Goal: Task Accomplishment & Management: Manage account settings

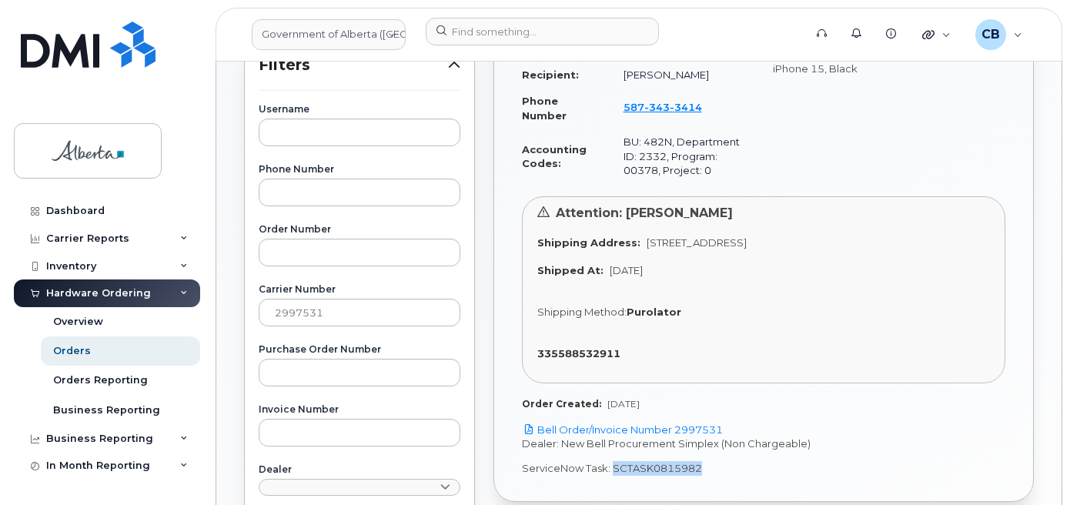
scroll to position [359, 0]
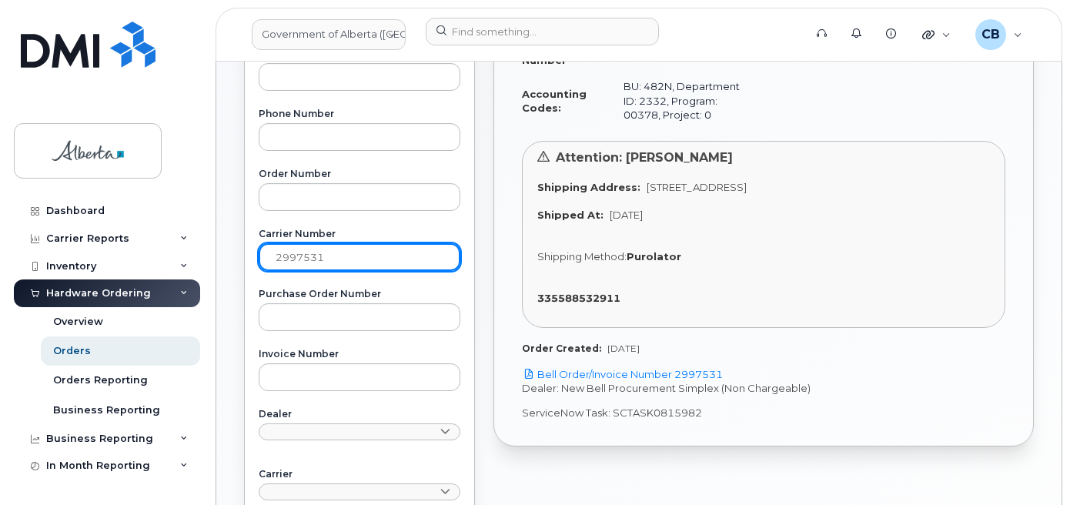
click at [292, 256] on input "2997531" at bounding box center [360, 257] width 202 height 28
click at [292, 255] on input "2997531" at bounding box center [360, 257] width 202 height 28
paste input "3010658"
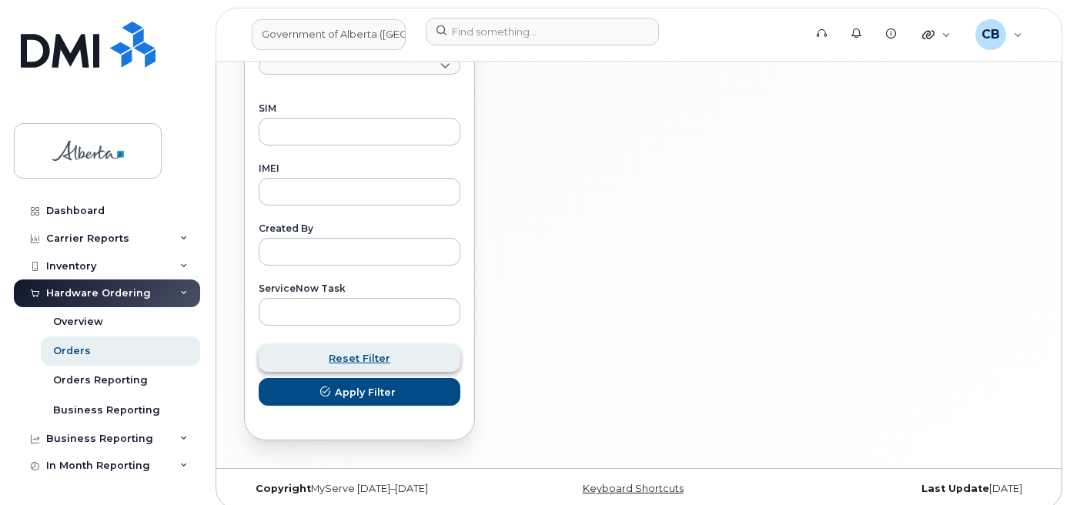
scroll to position [797, 0]
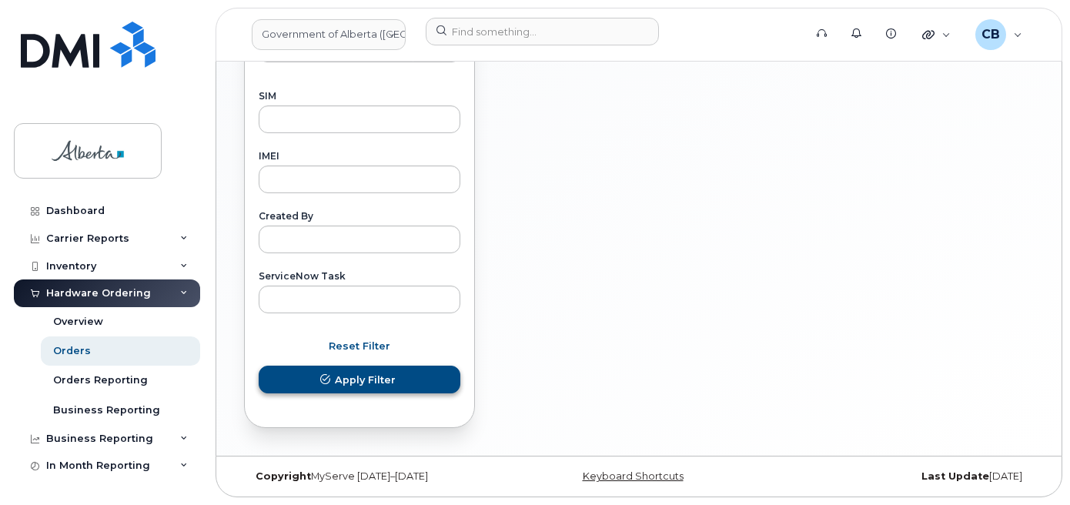
type input "3010658"
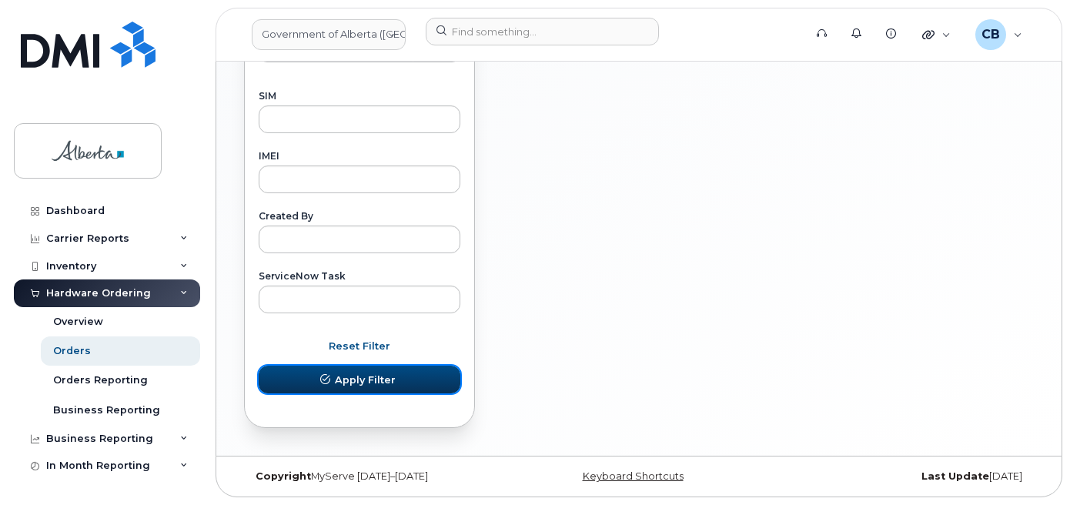
drag, startPoint x: 384, startPoint y: 380, endPoint x: 572, endPoint y: 290, distance: 208.0
click at [385, 380] on span "Apply Filter" at bounding box center [365, 380] width 61 height 15
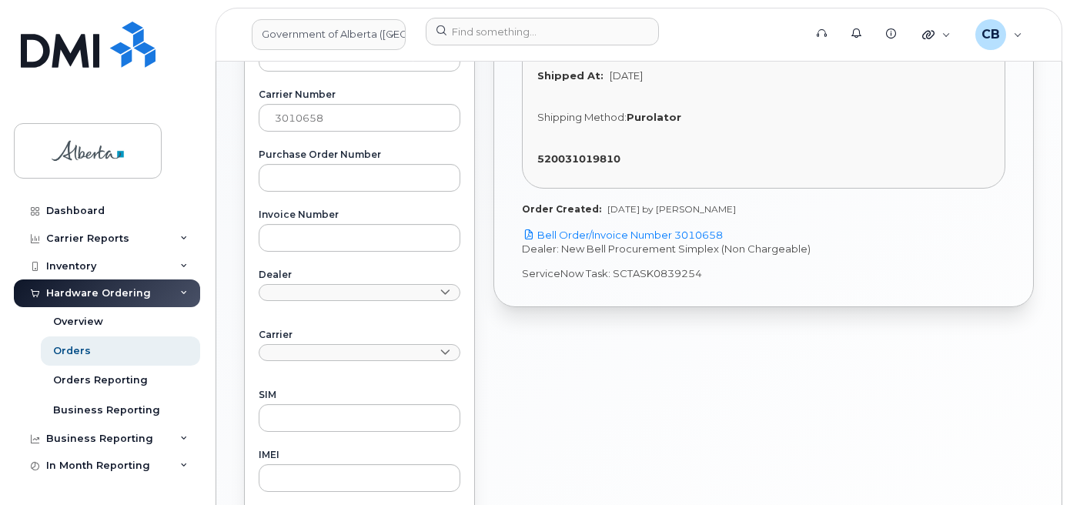
scroll to position [489, 0]
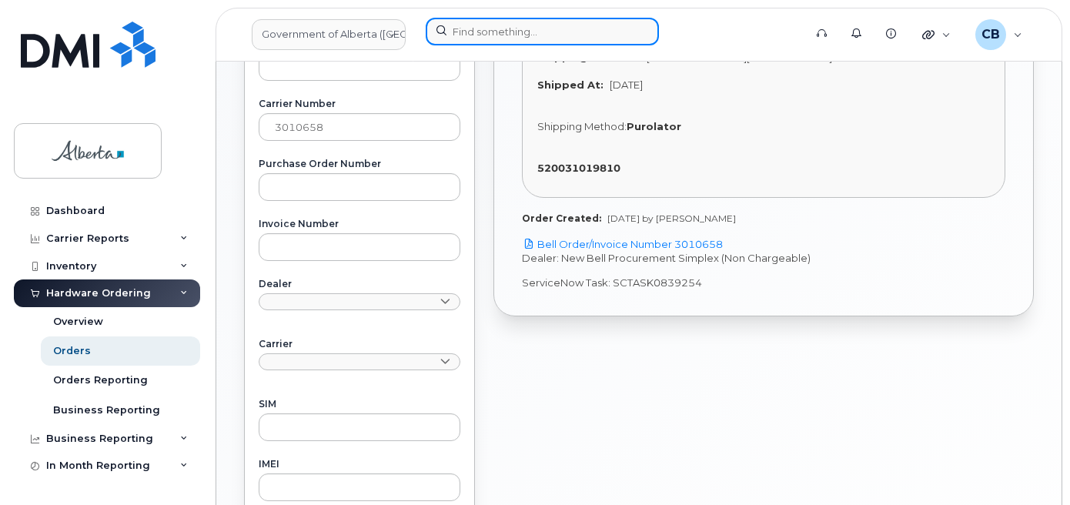
click at [517, 31] on input at bounding box center [542, 32] width 233 height 28
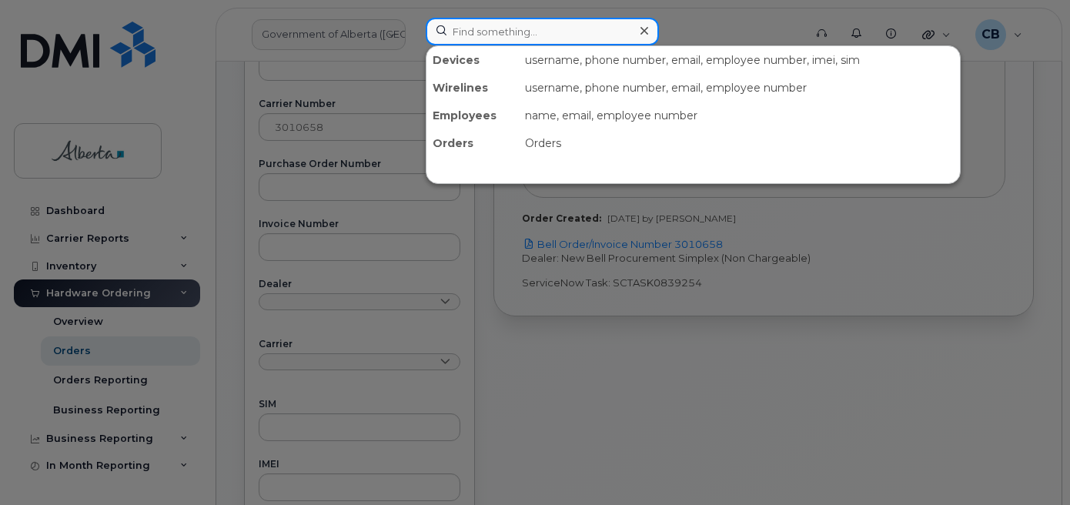
paste input "7808382992"
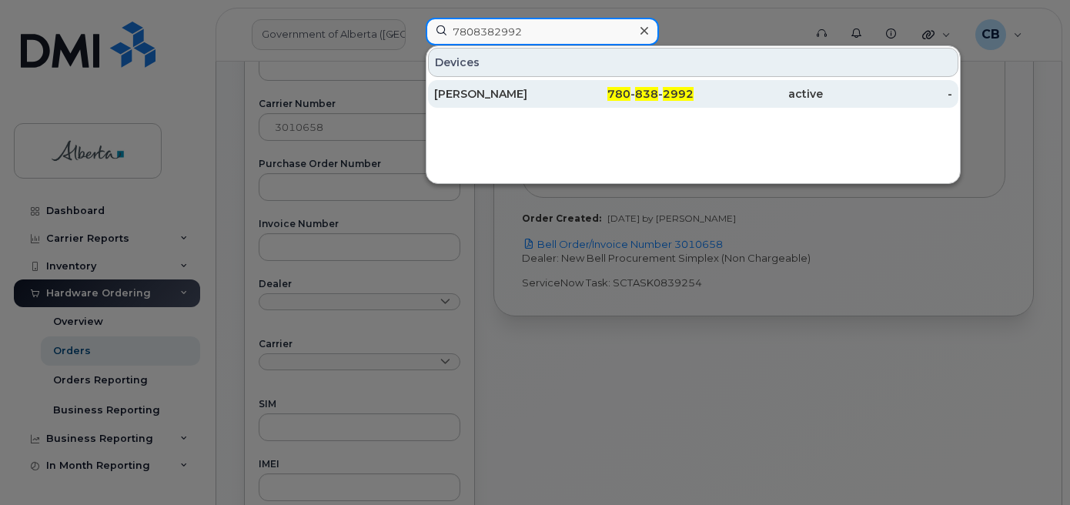
type input "7808382992"
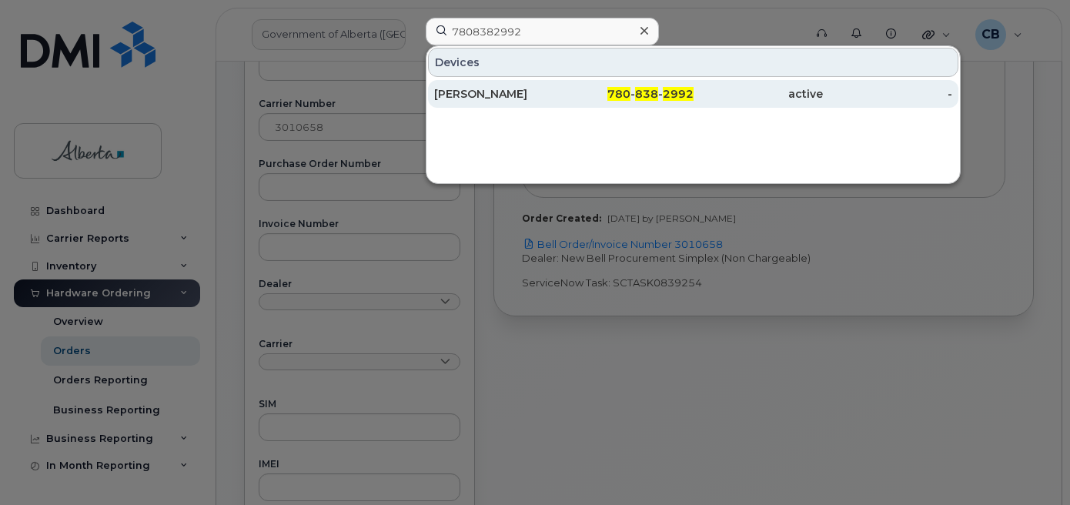
click at [483, 96] on div "Nicole Conway" at bounding box center [498, 93] width 129 height 15
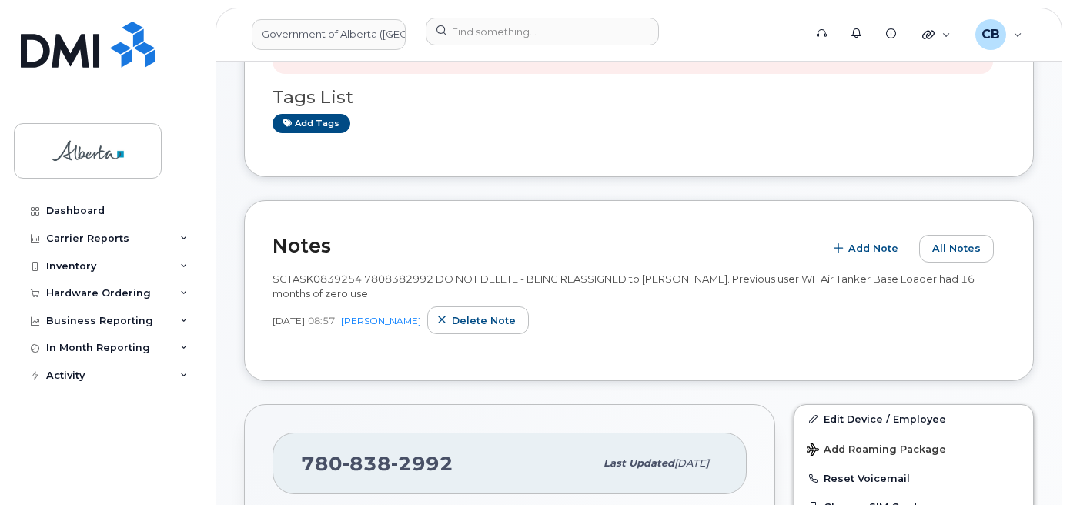
scroll to position [231, 0]
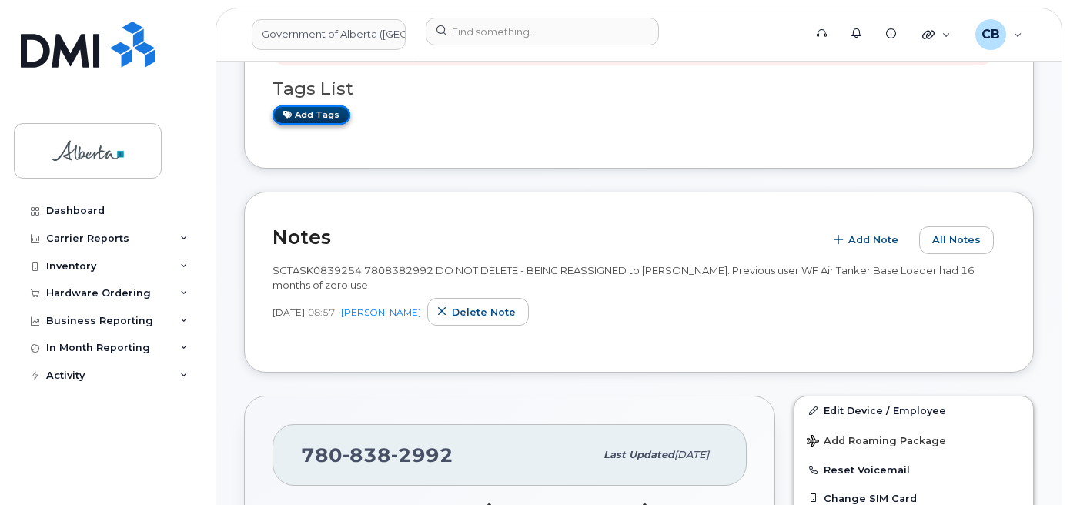
click at [305, 113] on link "Add tags" at bounding box center [312, 114] width 78 height 19
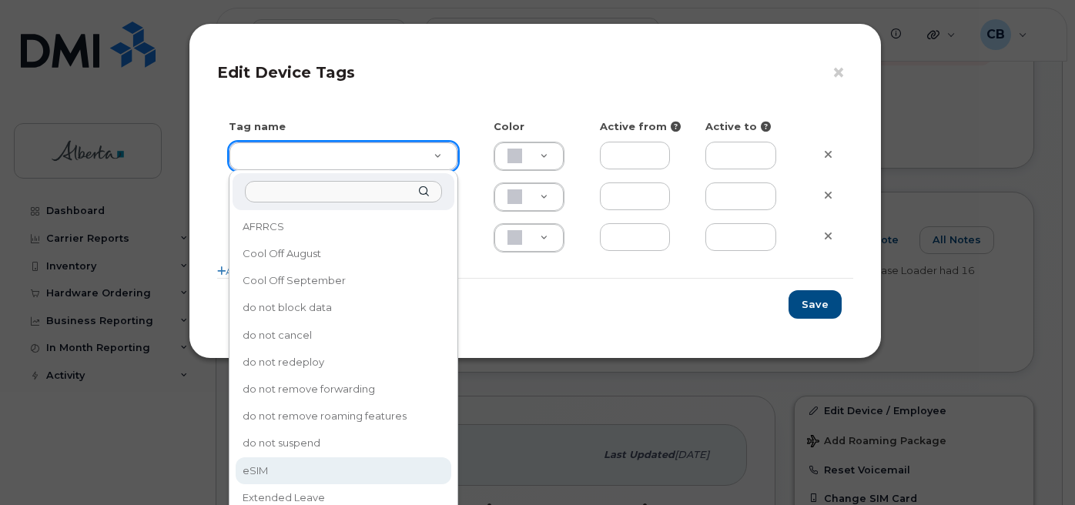
type input "eSIM"
type input "D6CDC1"
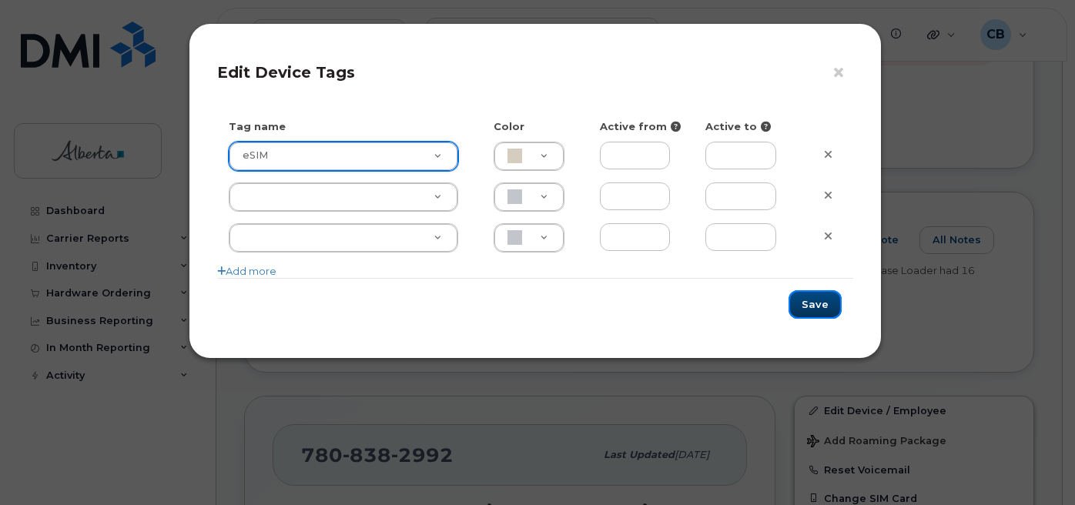
click at [818, 305] on button "Save" at bounding box center [815, 304] width 53 height 28
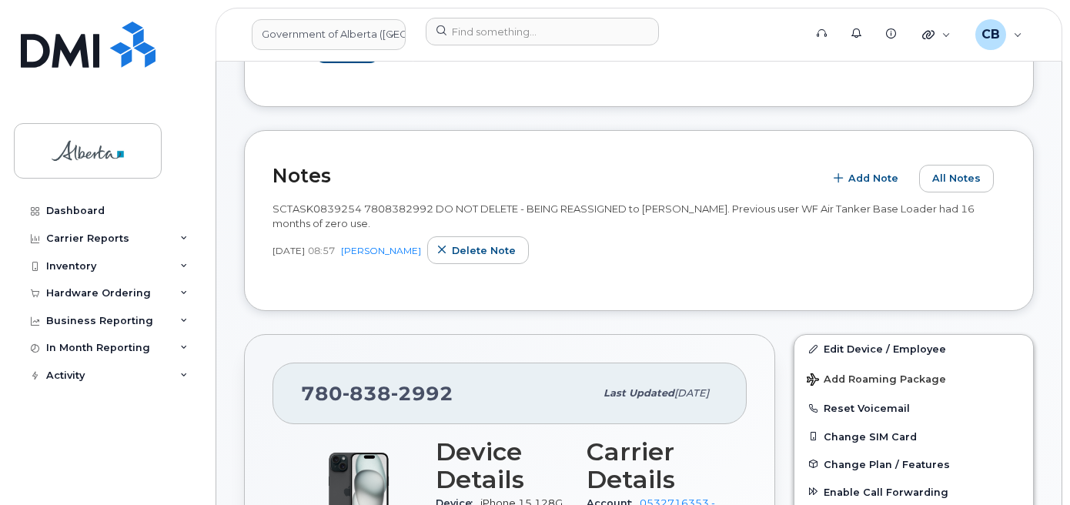
scroll to position [462, 0]
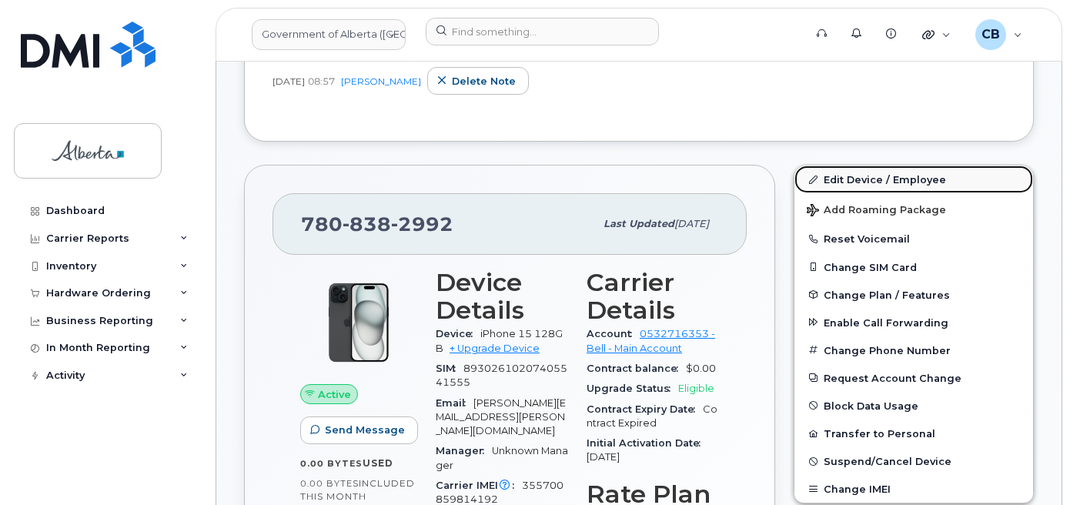
click at [868, 179] on link "Edit Device / Employee" at bounding box center [914, 180] width 239 height 28
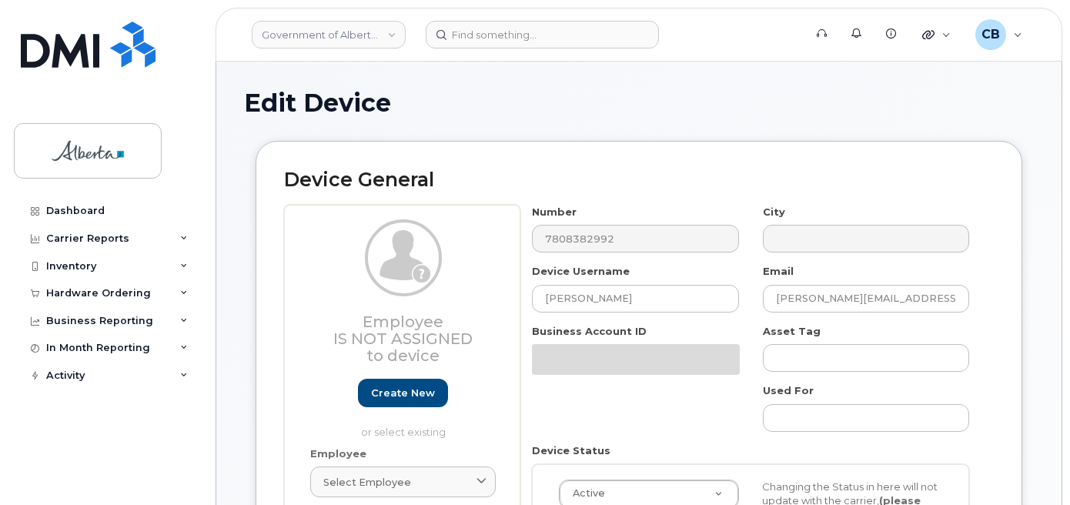
select select "4749731"
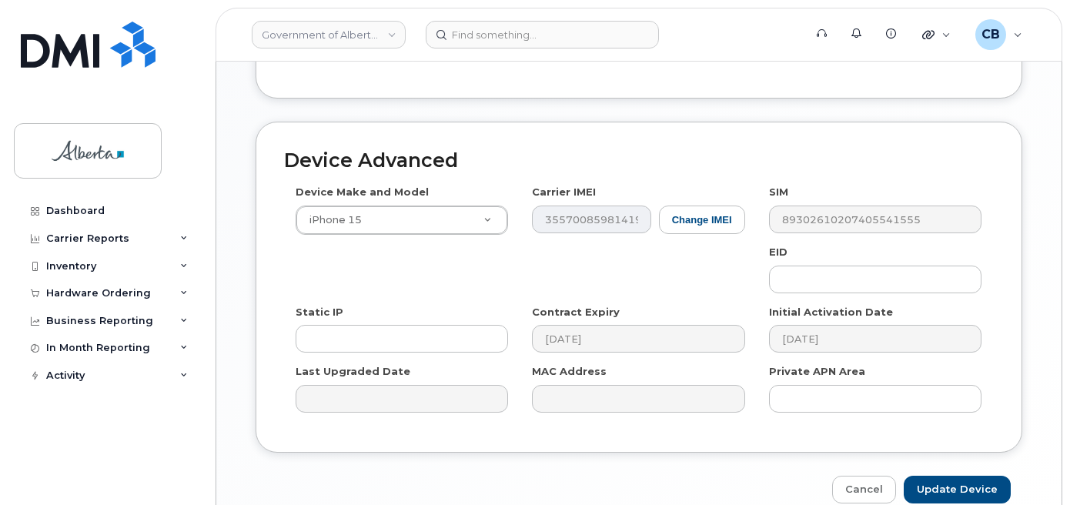
scroll to position [832, 0]
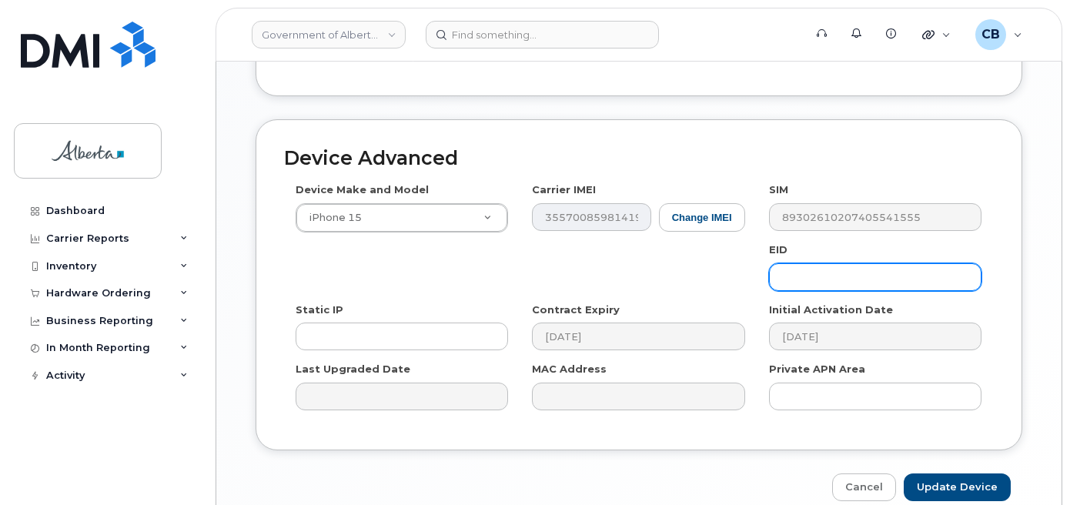
click at [845, 266] on input "text" at bounding box center [875, 277] width 213 height 28
paste input "89049032007208882600189384407843"
type input "89049032007208882600189384407843"
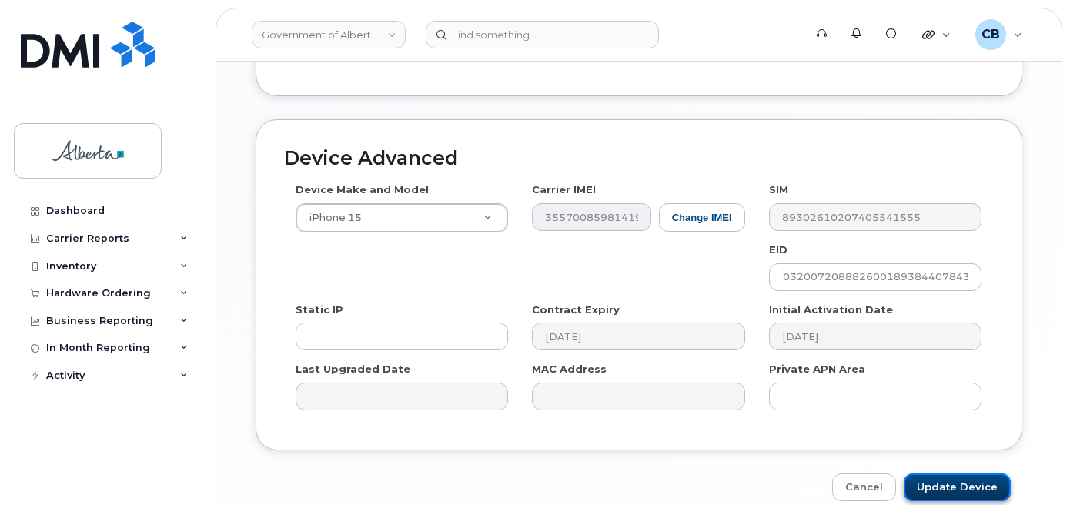
click at [945, 474] on input "Update Device" at bounding box center [957, 488] width 107 height 28
type input "Saving..."
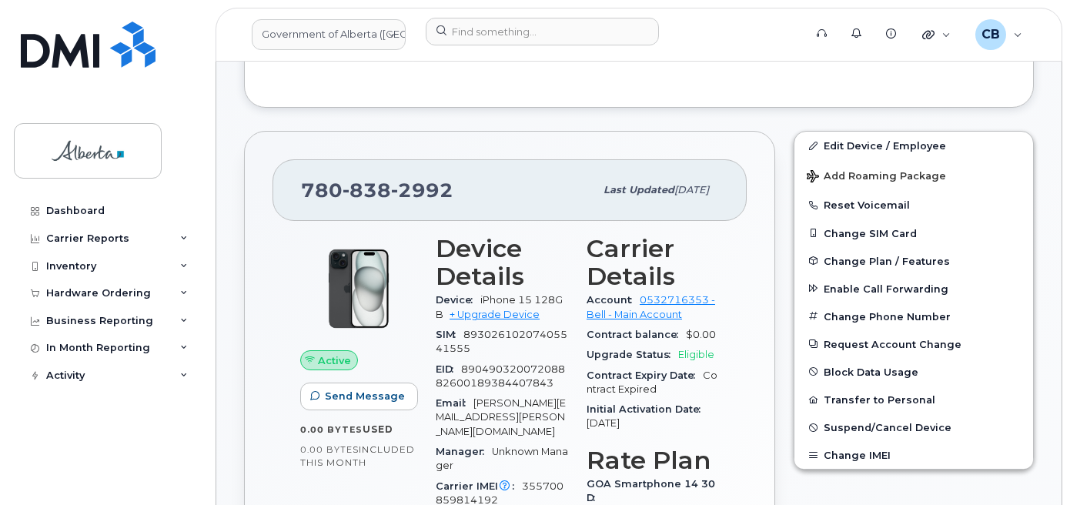
scroll to position [507, 0]
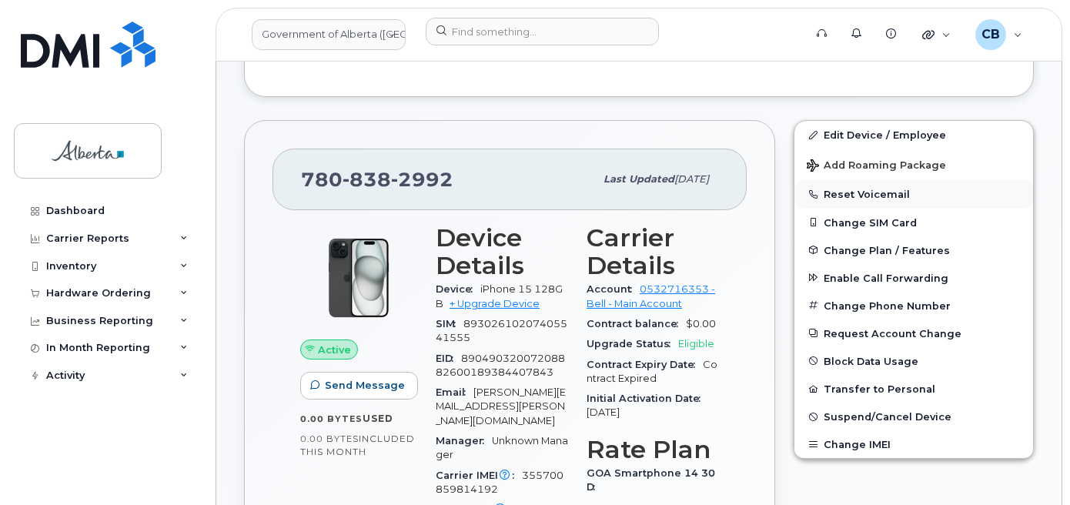
click at [846, 195] on button "Reset Voicemail" at bounding box center [914, 194] width 239 height 28
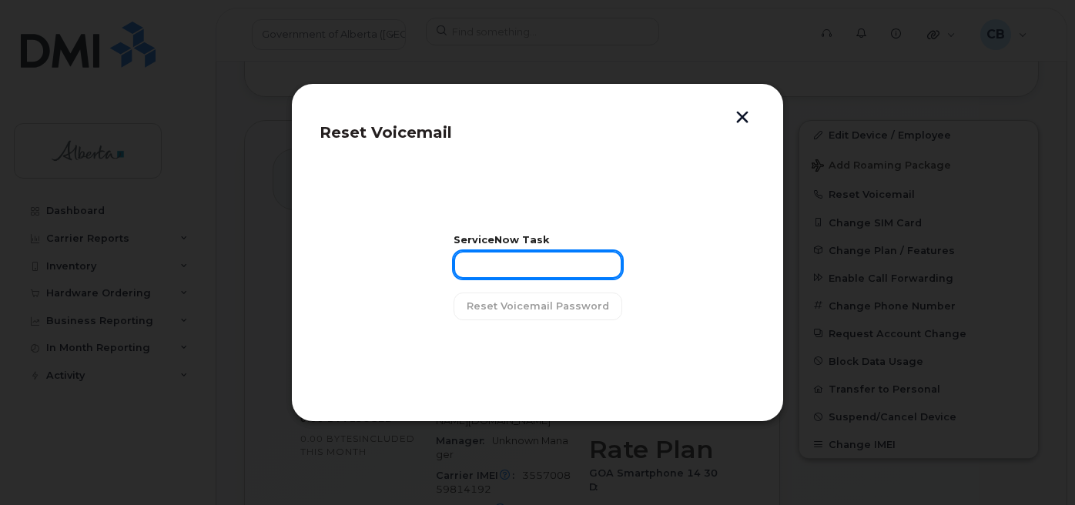
click at [515, 261] on input "text" at bounding box center [538, 265] width 169 height 28
paste input "SCTASK0839254"
type input "SCTASK0839254"
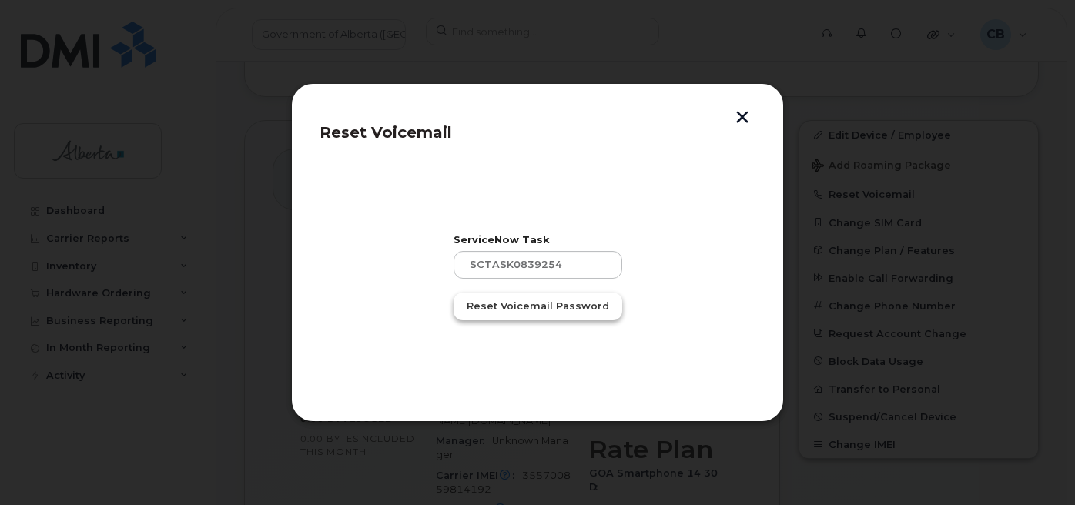
click at [522, 301] on span "Reset Voicemail Password" at bounding box center [538, 306] width 142 height 15
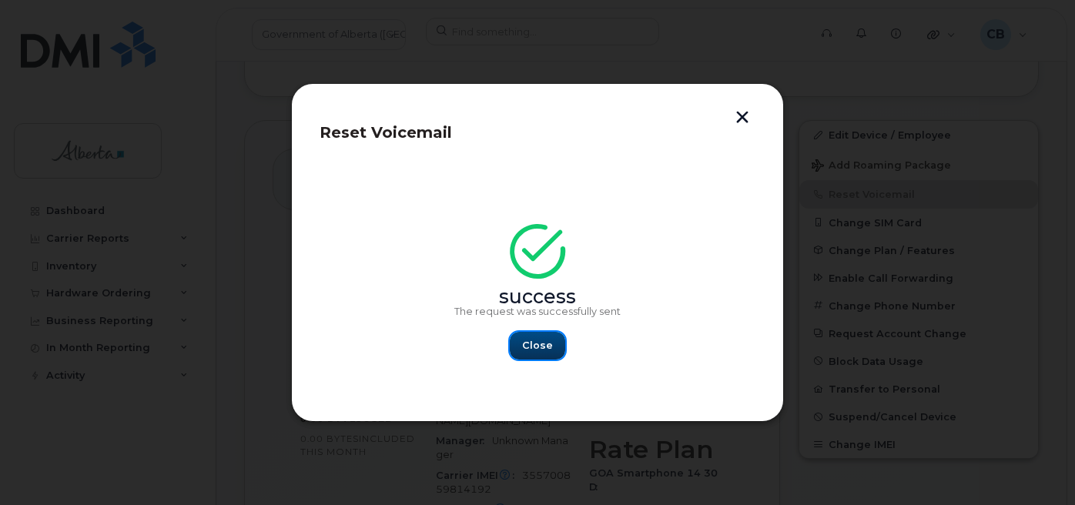
click at [541, 340] on span "Close" at bounding box center [537, 345] width 31 height 15
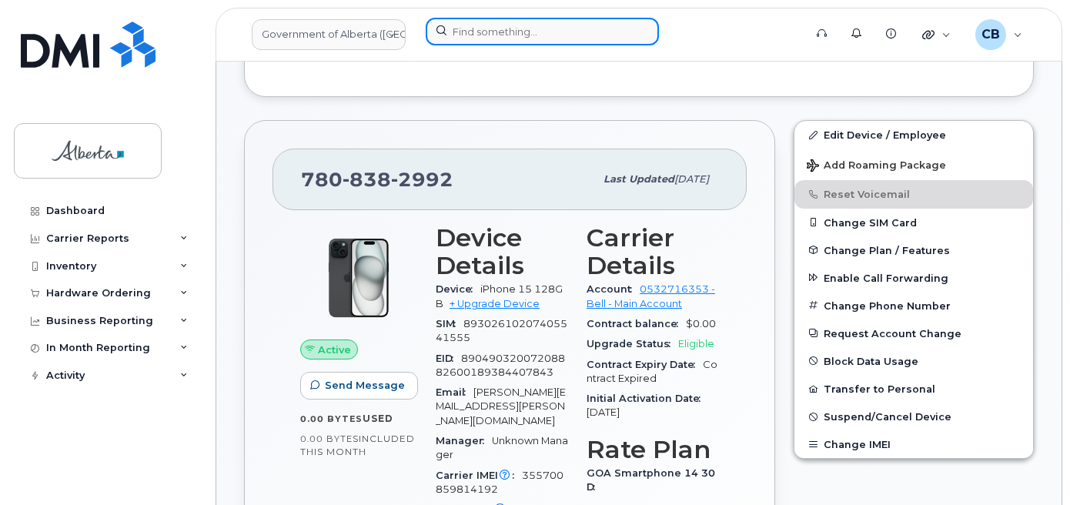
click at [496, 29] on input at bounding box center [542, 32] width 233 height 28
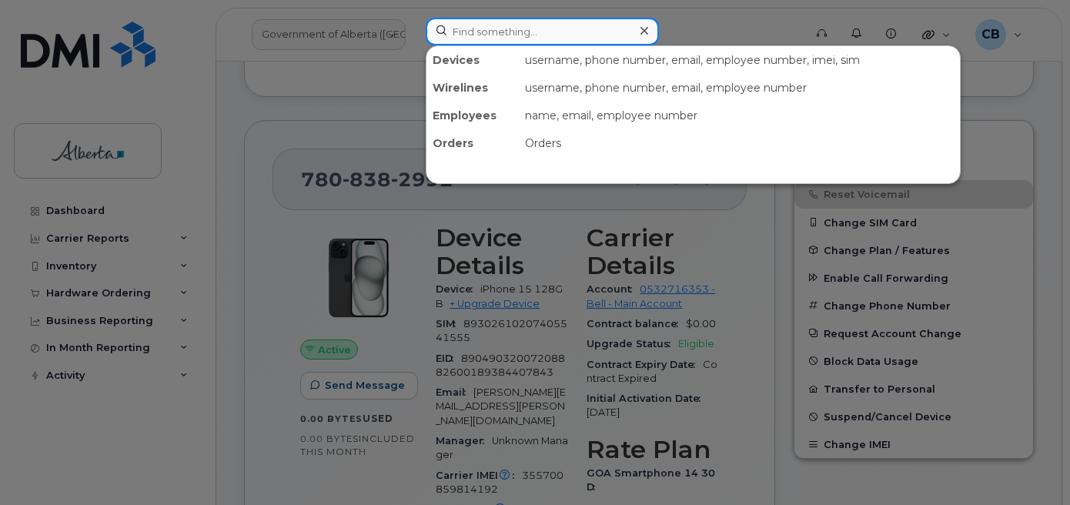
paste input "5875966499"
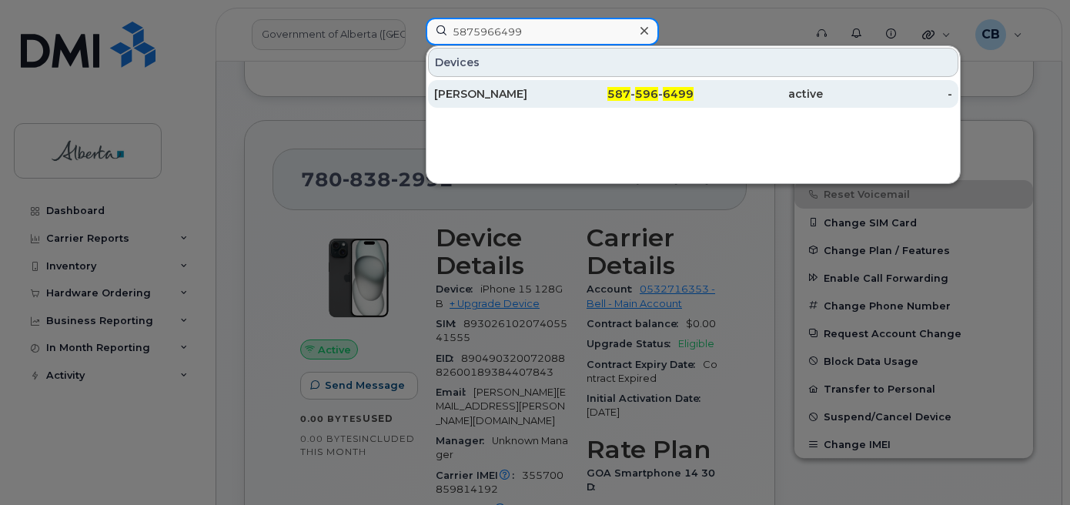
type input "5875966499"
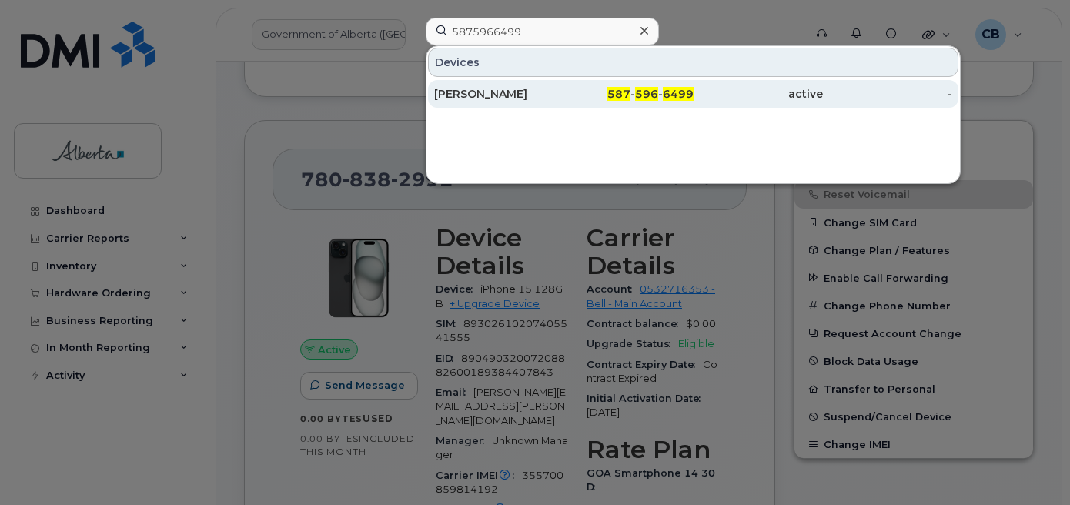
click at [477, 91] on div "Joseph Plante" at bounding box center [498, 93] width 129 height 15
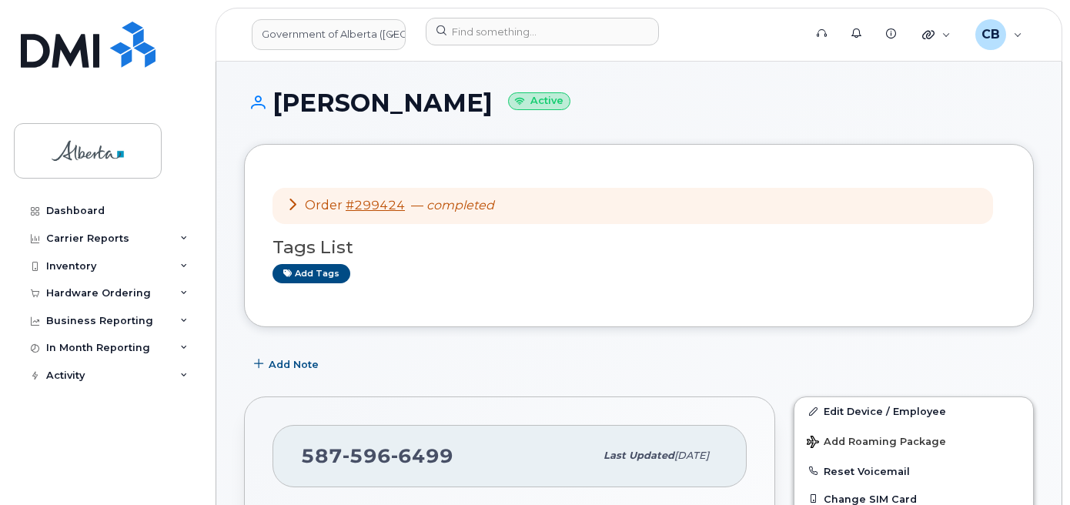
scroll to position [308, 0]
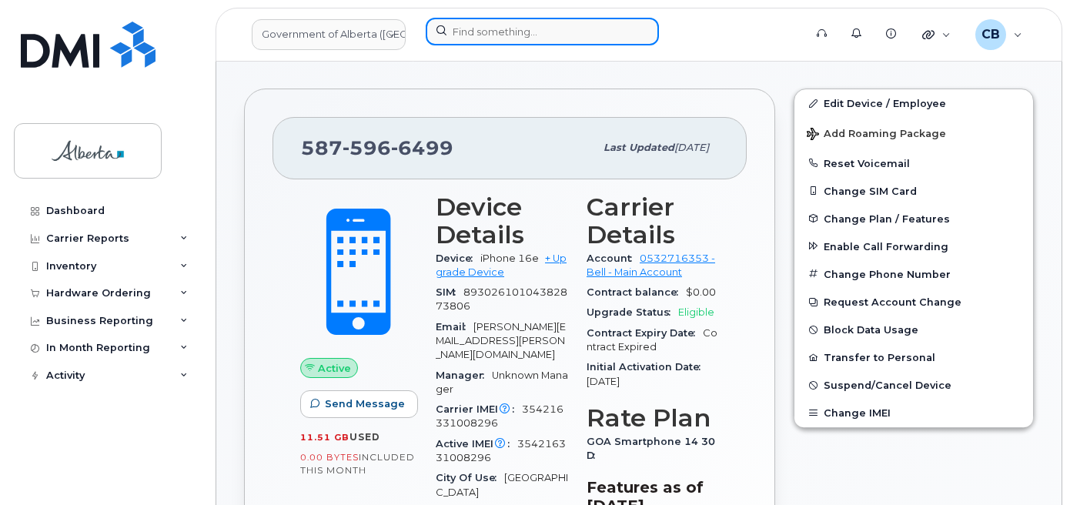
click at [472, 38] on input at bounding box center [542, 32] width 233 height 28
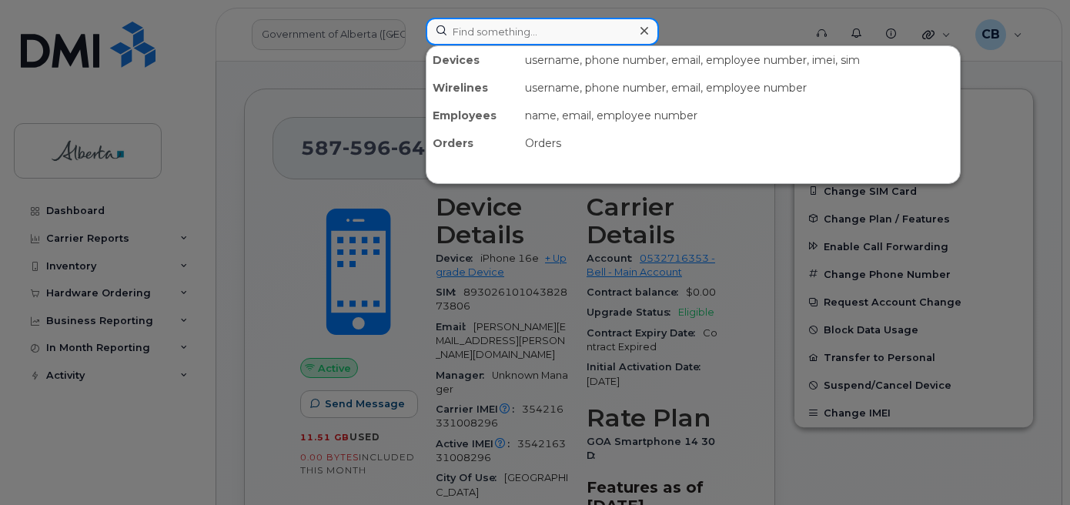
paste input "5875996535"
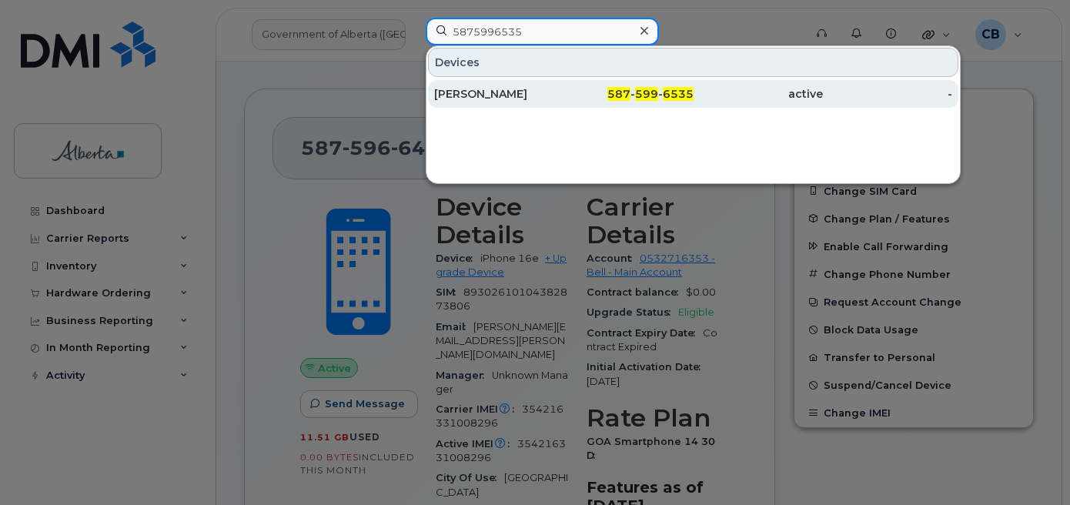
type input "5875996535"
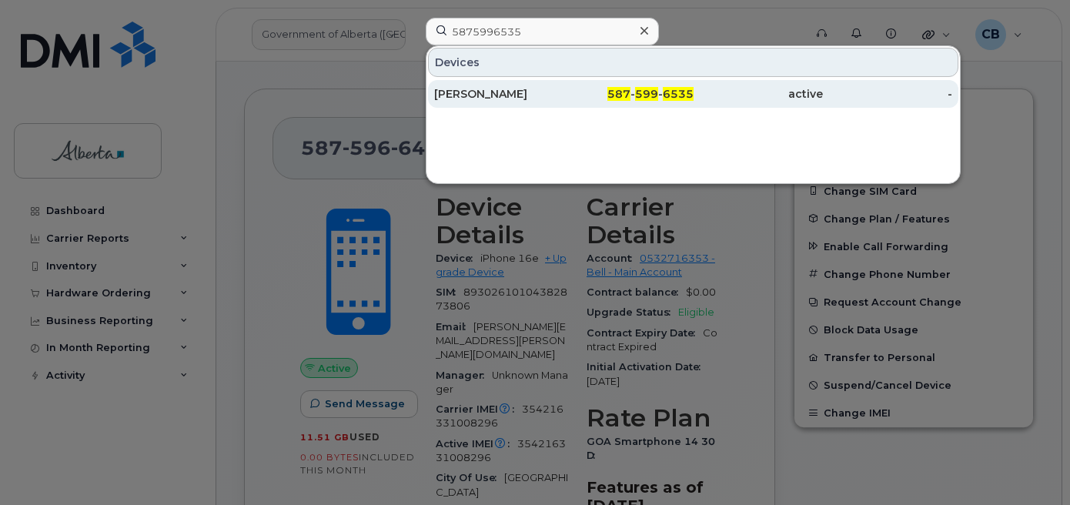
click at [469, 91] on div "[PERSON_NAME]" at bounding box center [498, 93] width 129 height 15
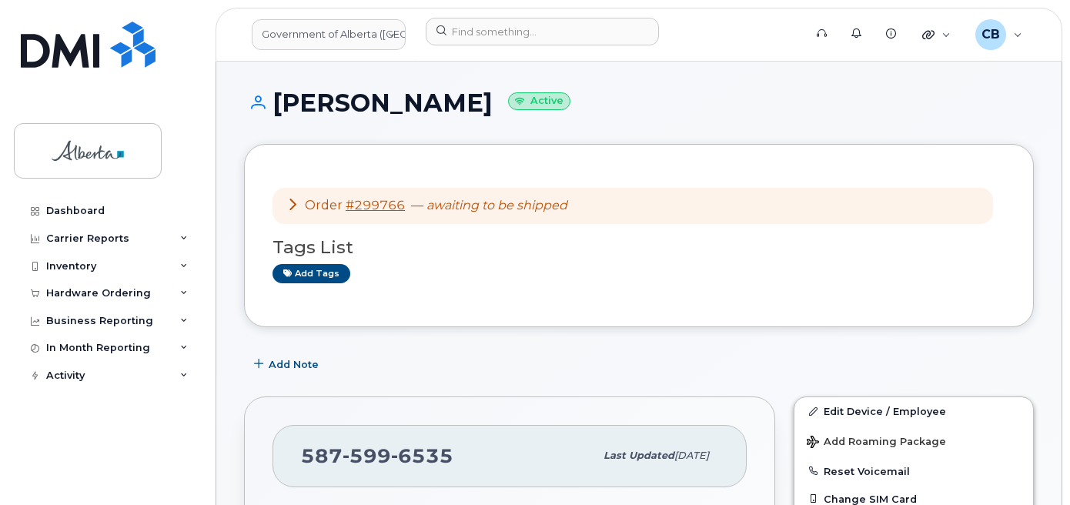
scroll to position [74, 0]
